Goal: Information Seeking & Learning: Find contact information

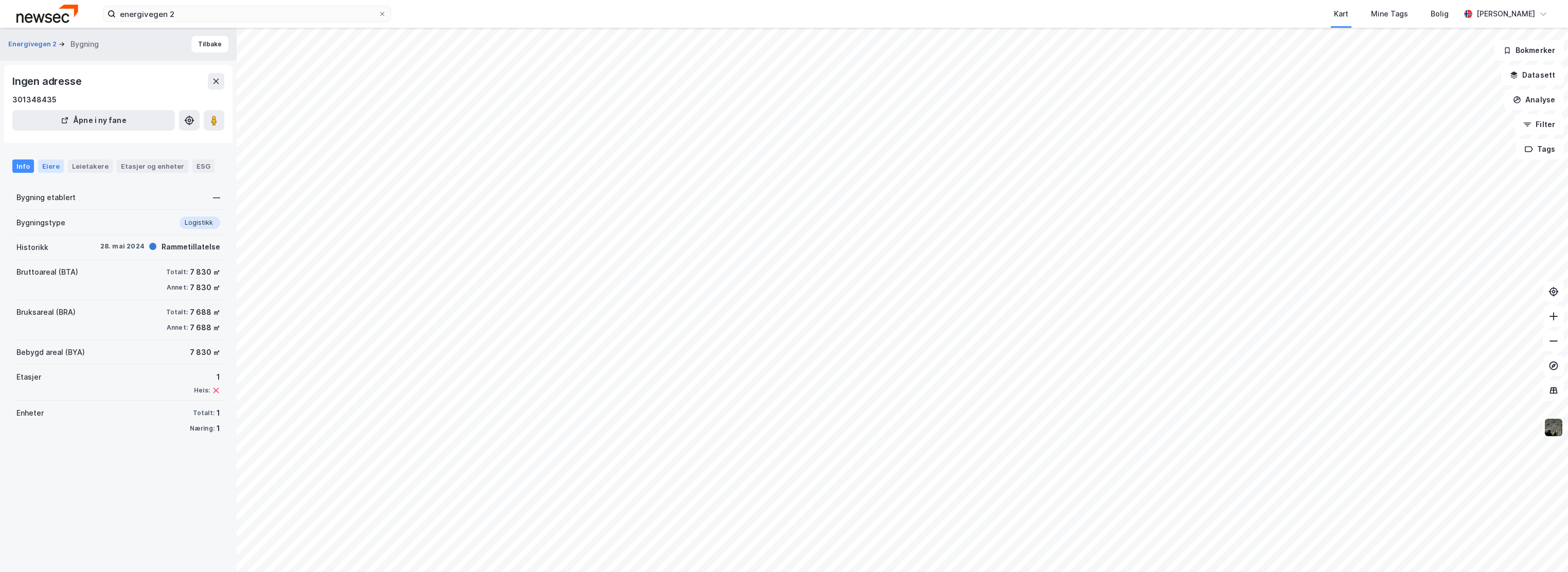
click at [48, 169] on div "Eiere" at bounding box center [51, 166] width 26 height 14
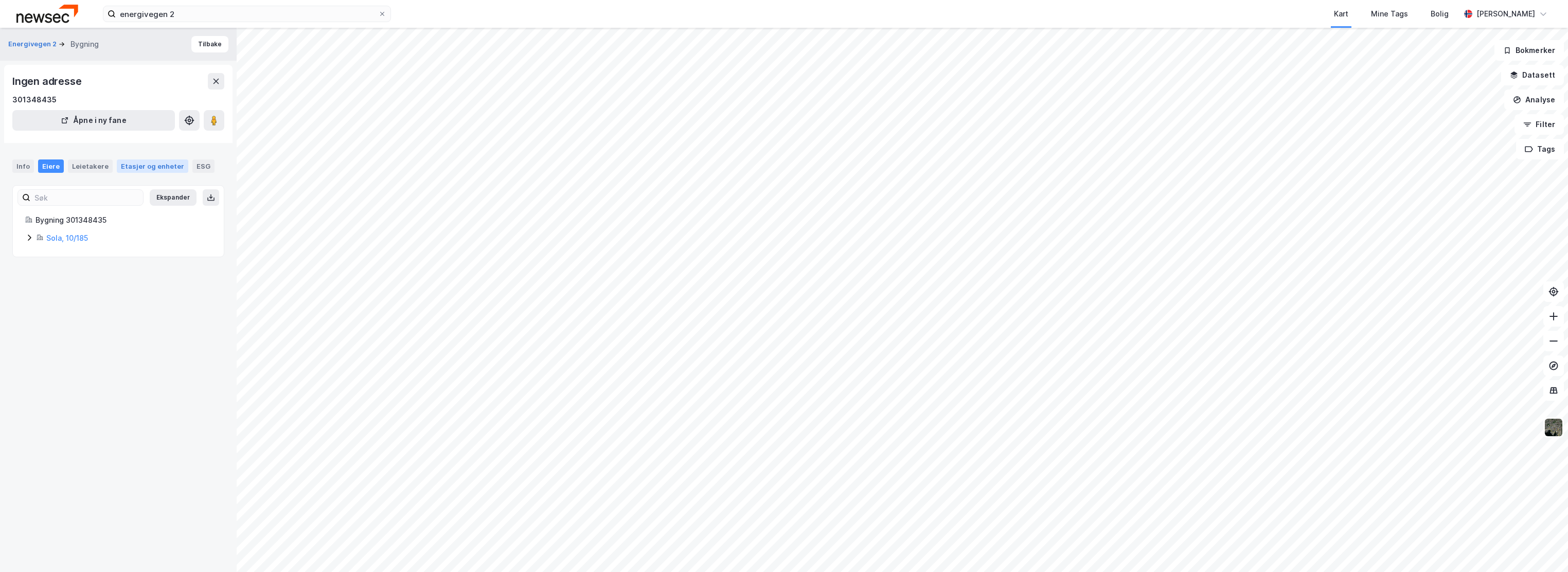
click at [125, 165] on div "Etasjer og enheter" at bounding box center [152, 166] width 63 height 9
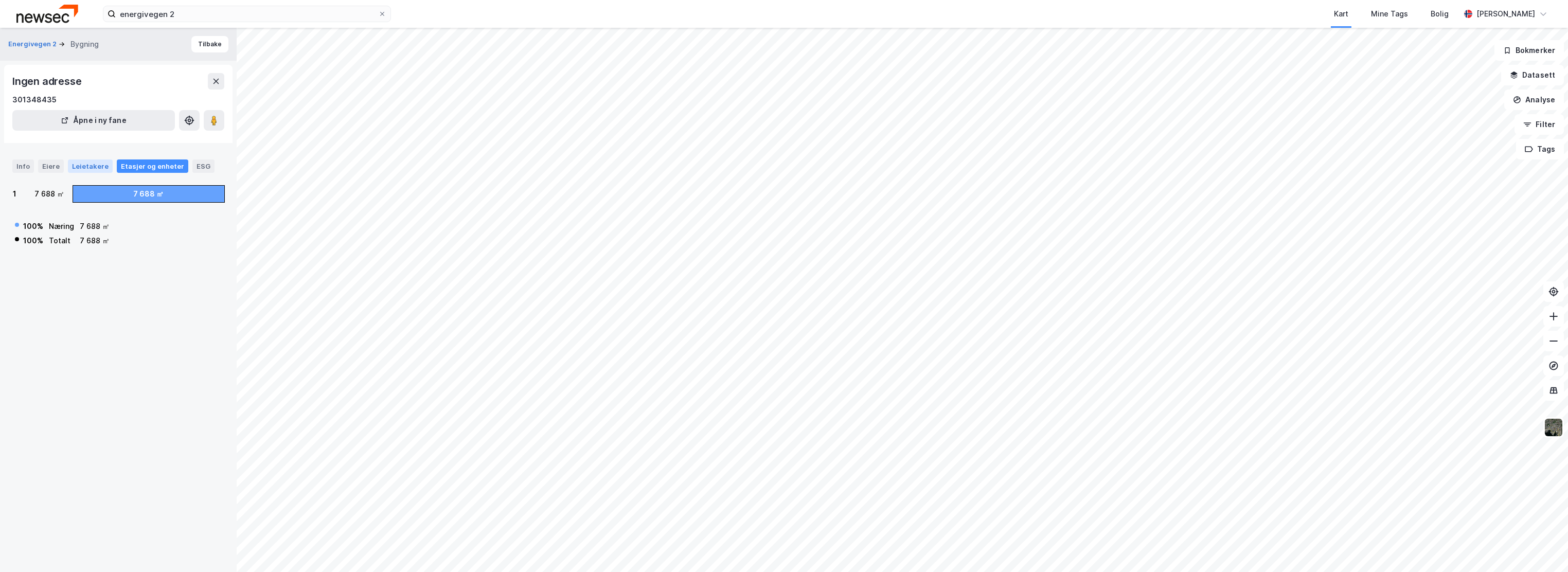
click at [78, 163] on div "Leietakere" at bounding box center [90, 166] width 45 height 14
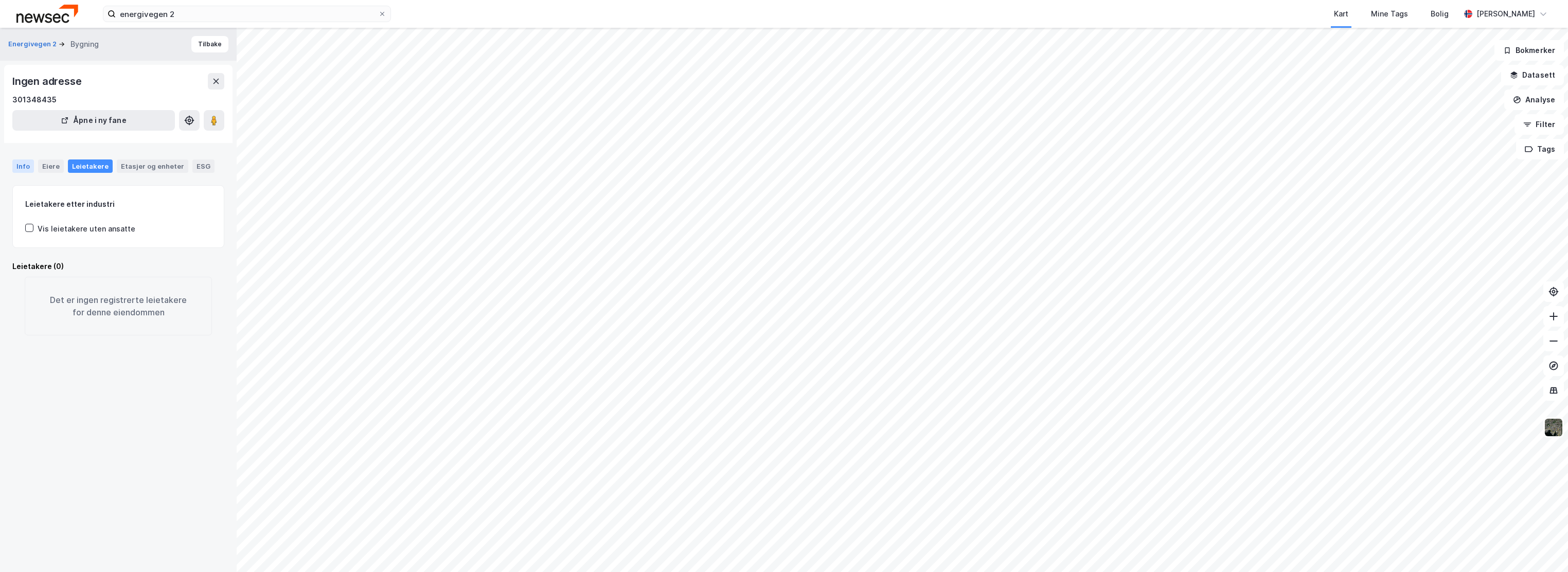
click at [31, 165] on div "Info" at bounding box center [23, 166] width 21 height 14
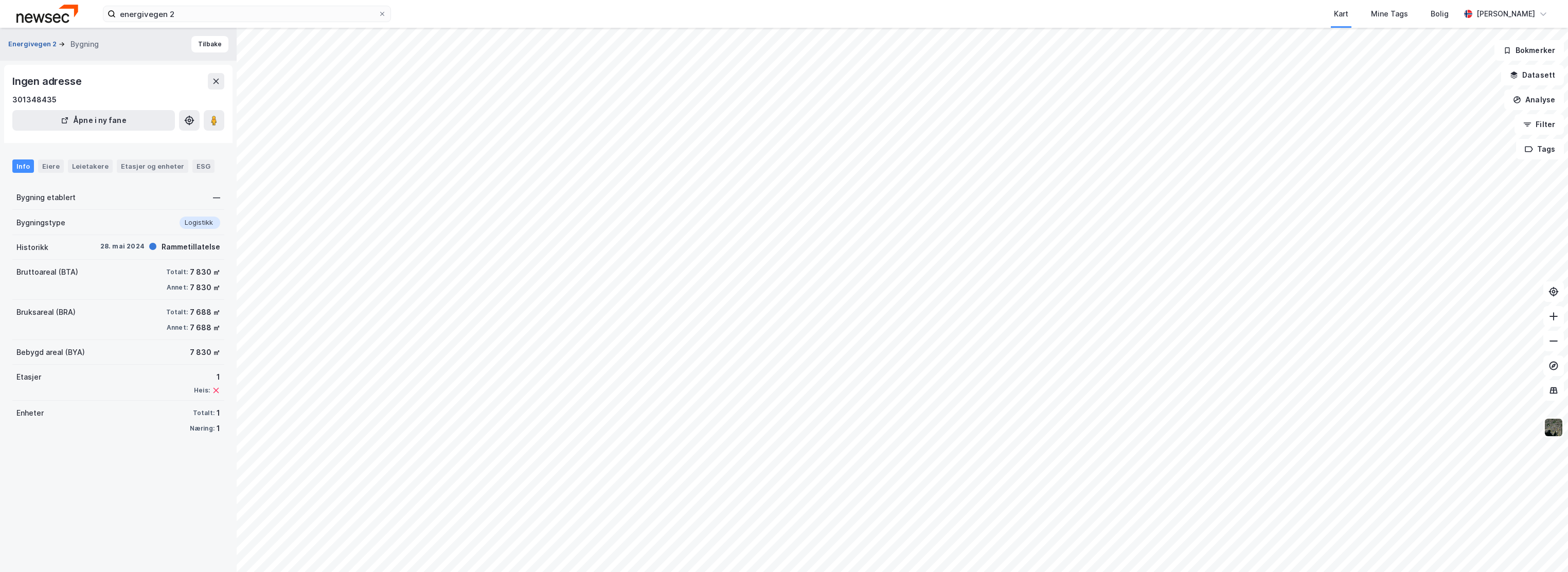
click at [27, 43] on button "Energivegen 2" at bounding box center [33, 44] width 50 height 10
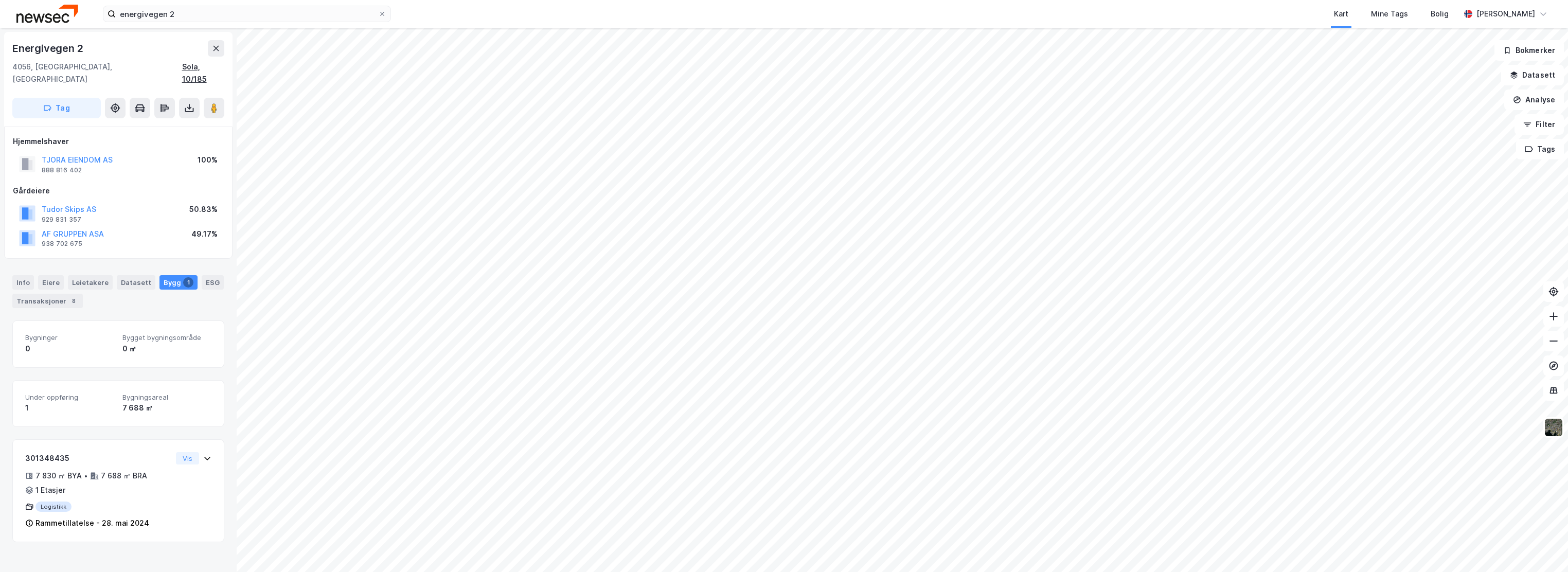
click at [202, 65] on div "Sola, 10/185" at bounding box center [203, 73] width 42 height 25
click at [25, 275] on div "Info" at bounding box center [23, 282] width 21 height 14
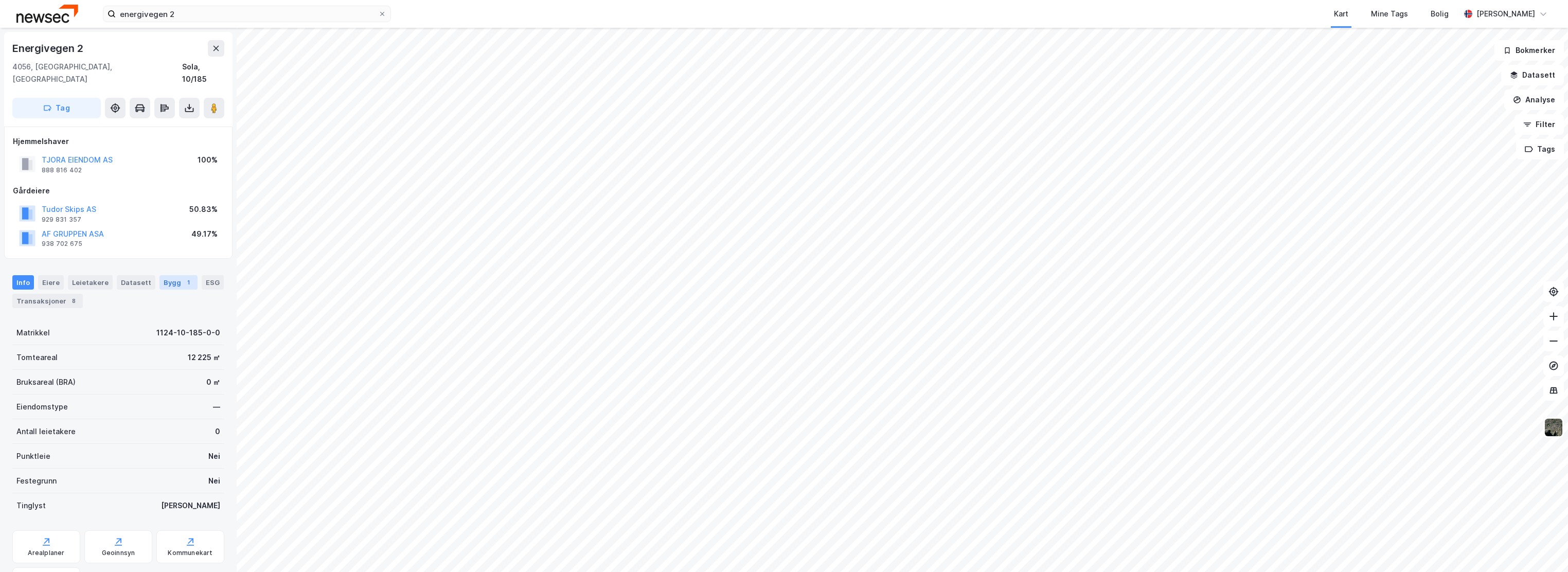
click at [167, 276] on div "Bygg 1" at bounding box center [178, 282] width 38 height 14
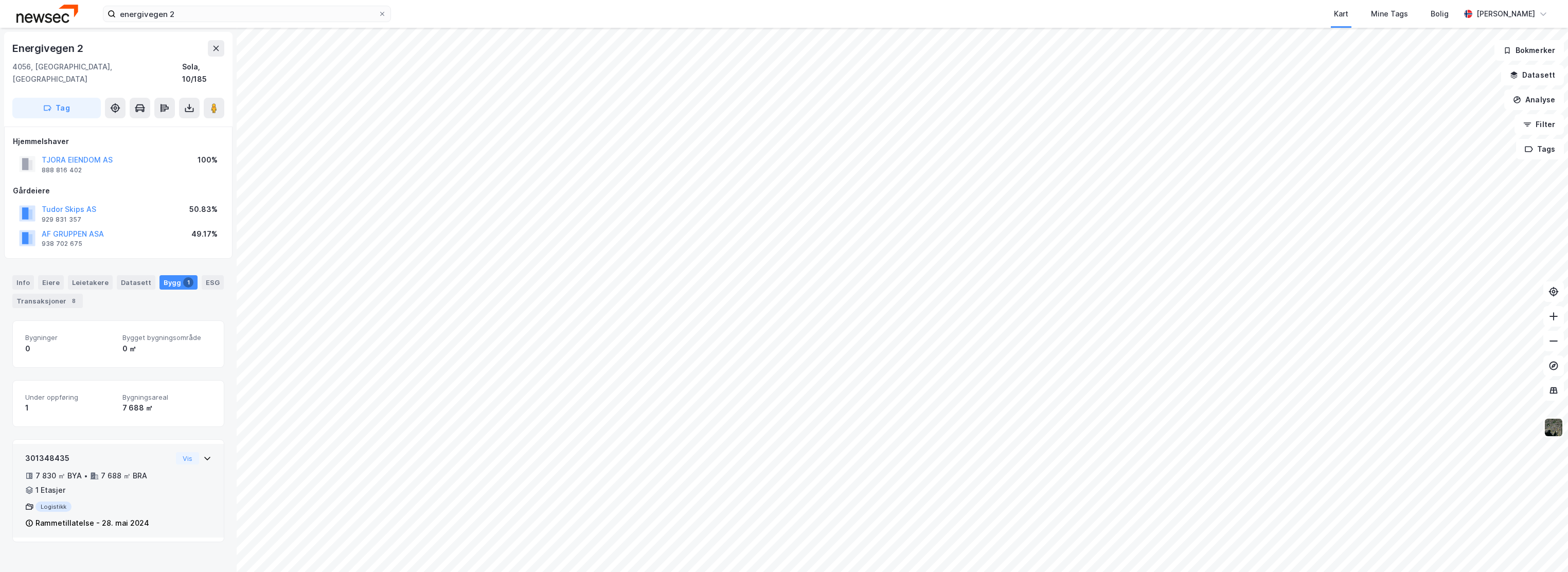
click at [105, 452] on div "301348435" at bounding box center [98, 458] width 146 height 12
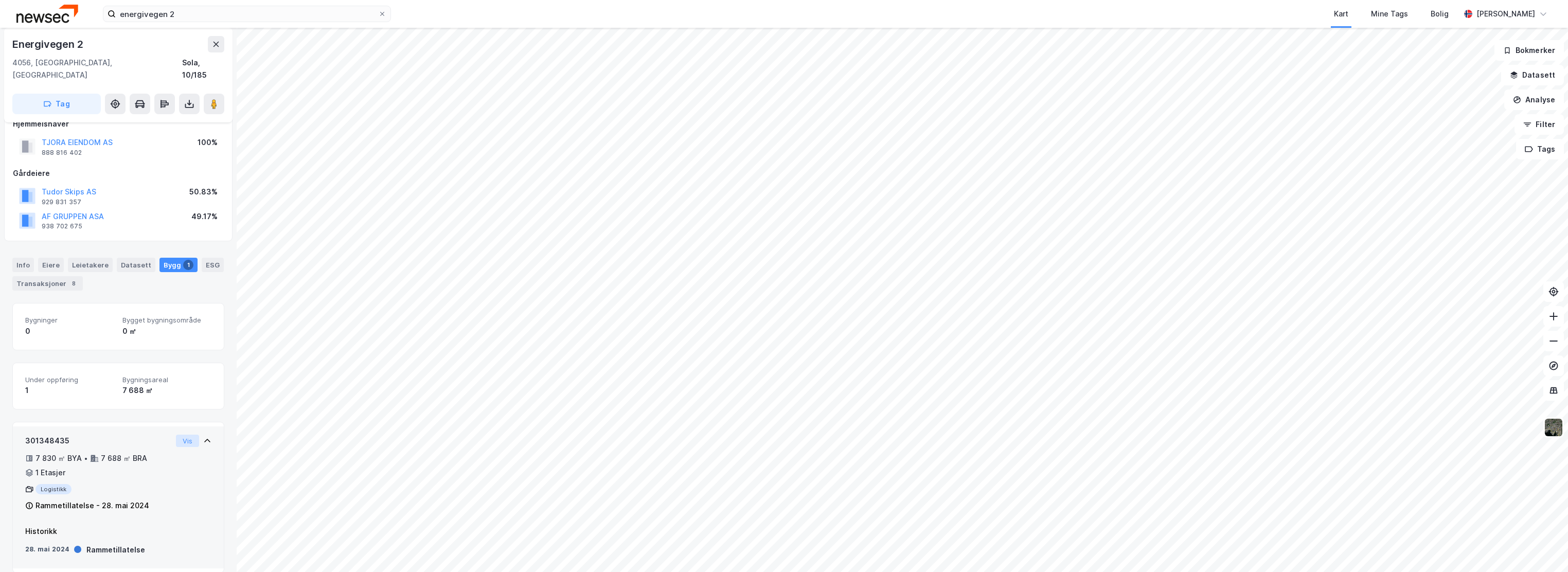
click at [176, 435] on button "Vis" at bounding box center [187, 441] width 23 height 12
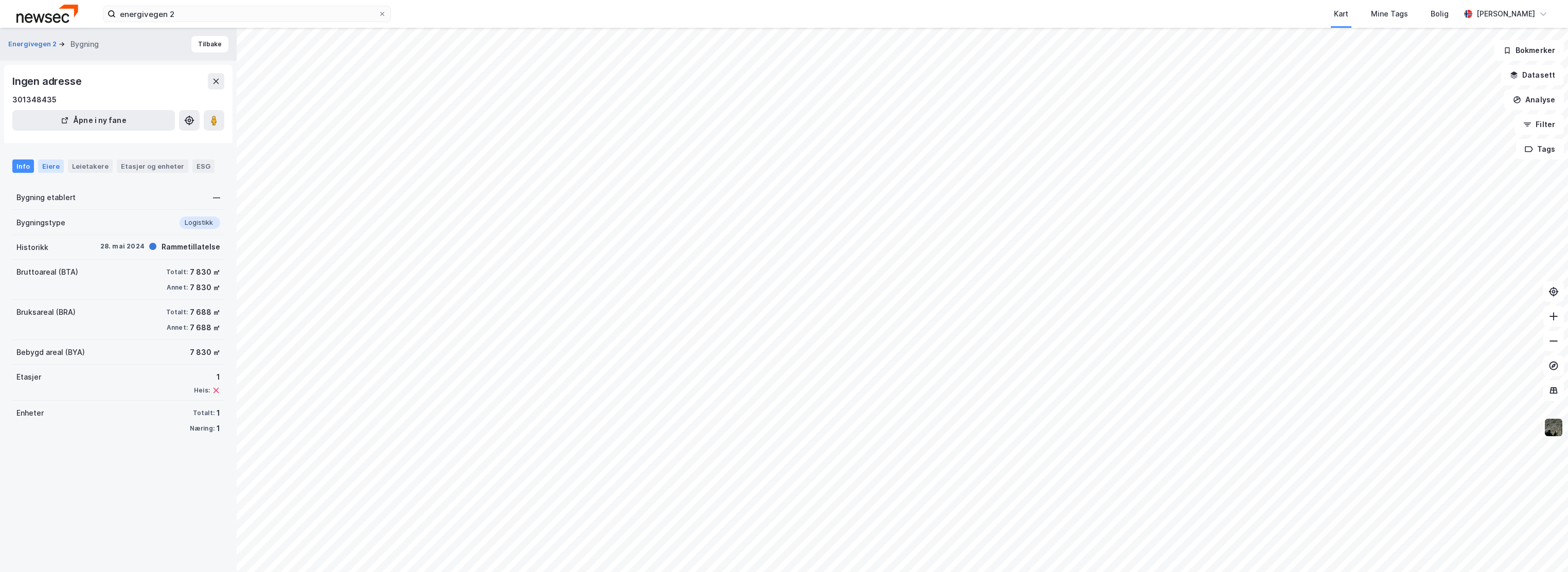
click at [47, 163] on div "Eiere" at bounding box center [51, 166] width 26 height 14
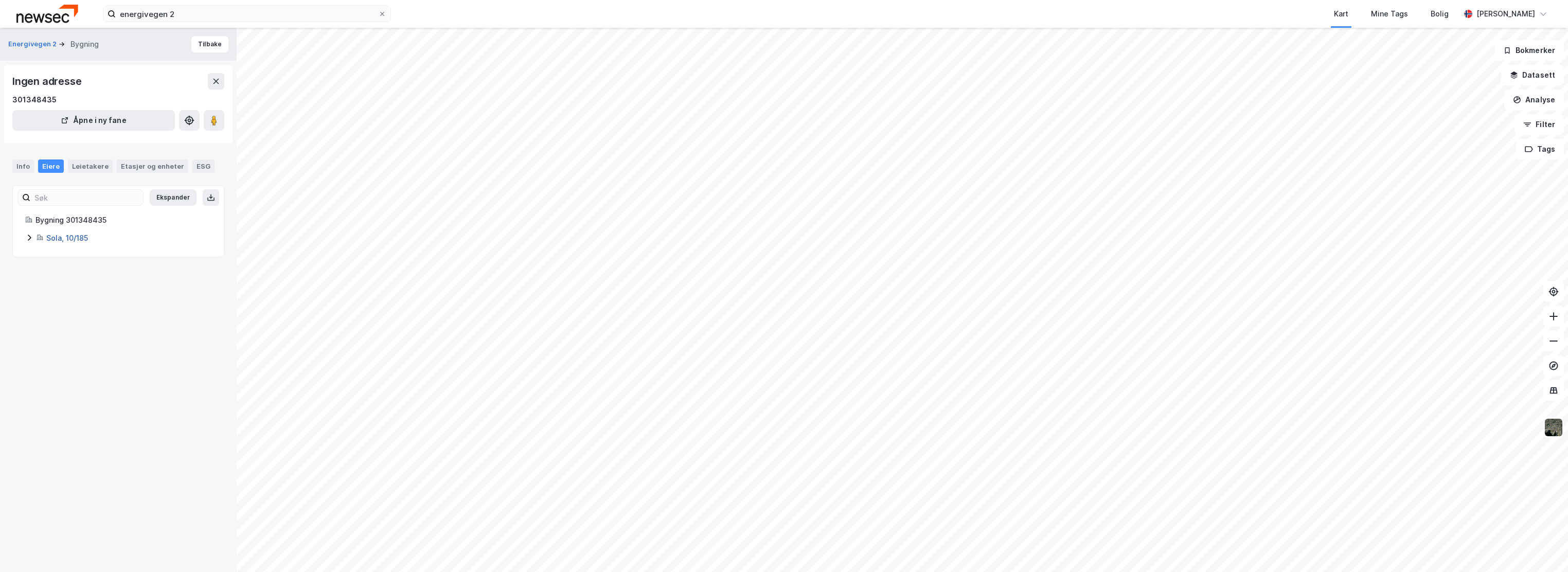
click at [62, 236] on link "Sola, 10/185" at bounding box center [67, 238] width 42 height 8
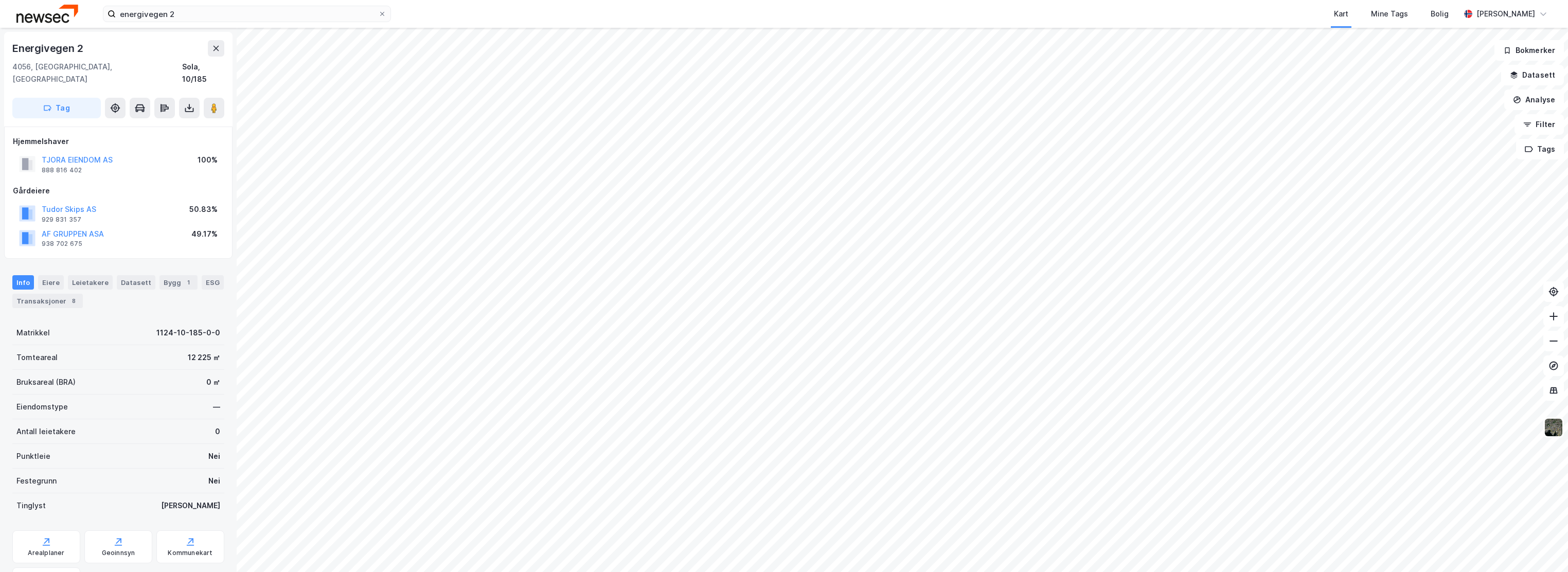
scroll to position [18, 0]
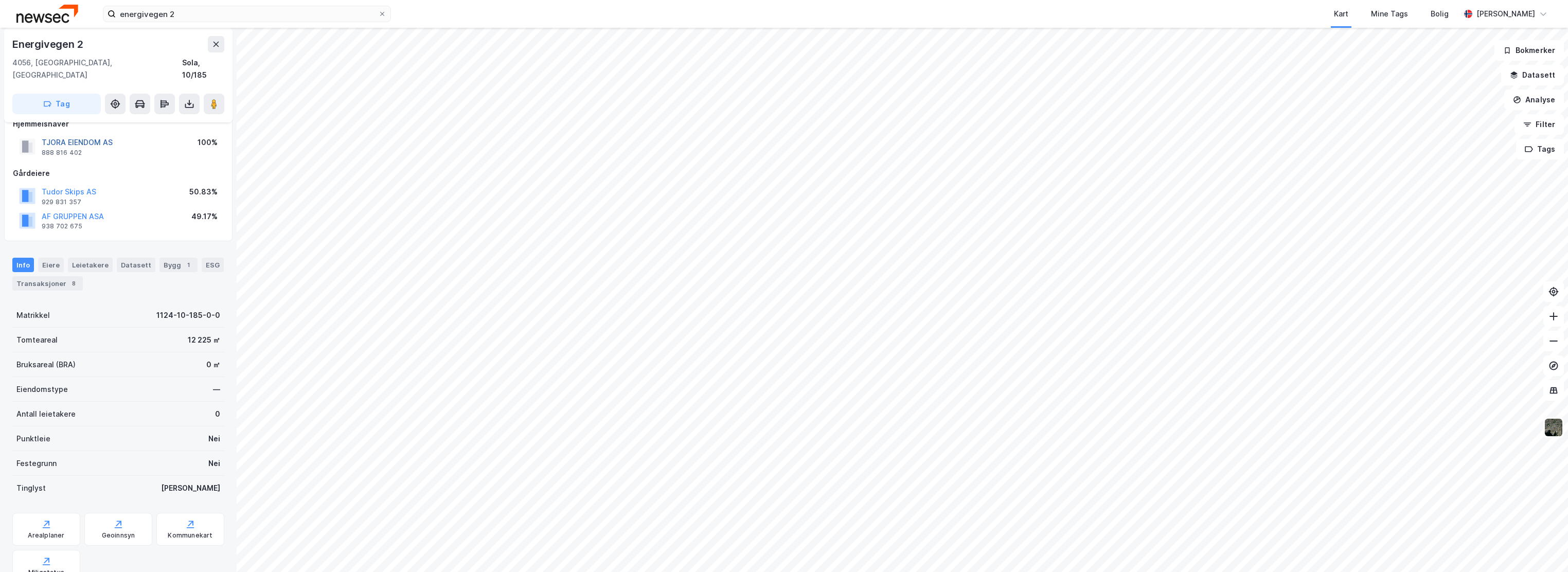
click at [0, 0] on button "TJORA EIENDOM AS" at bounding box center [0, 0] width 0 height 0
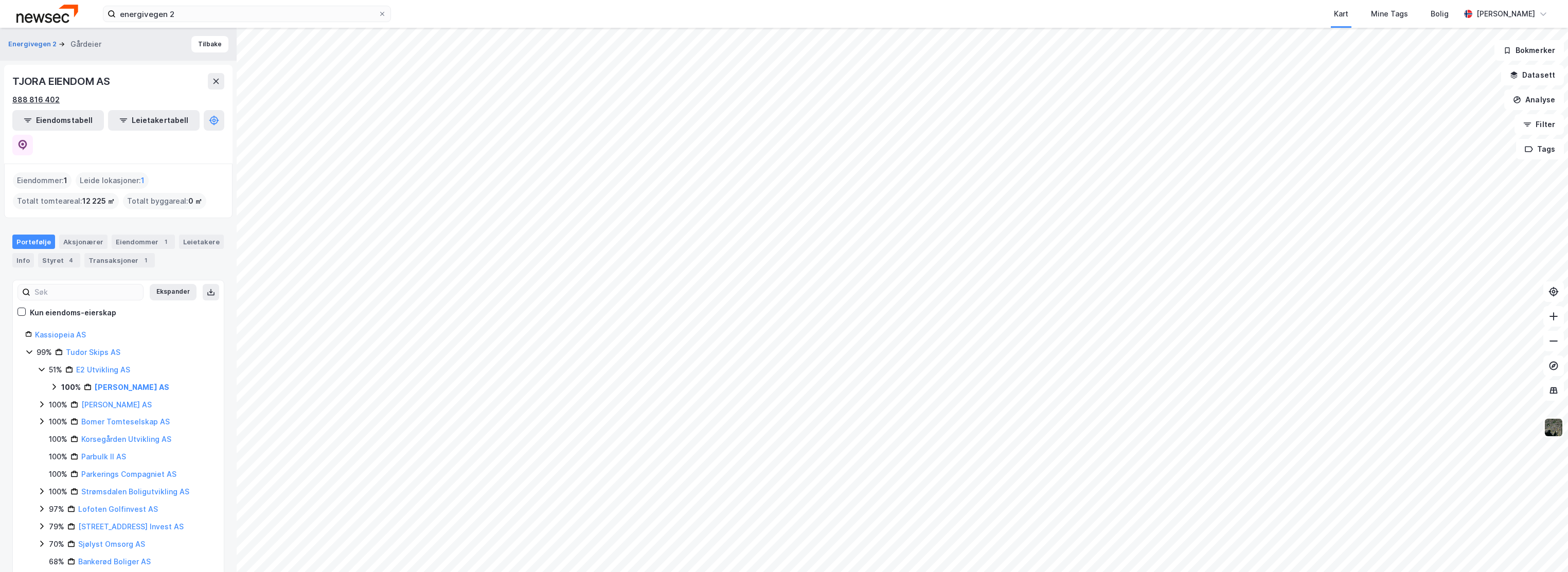
click at [39, 98] on div "888 816 402" at bounding box center [36, 100] width 47 height 12
